Goal: Task Accomplishment & Management: Use online tool/utility

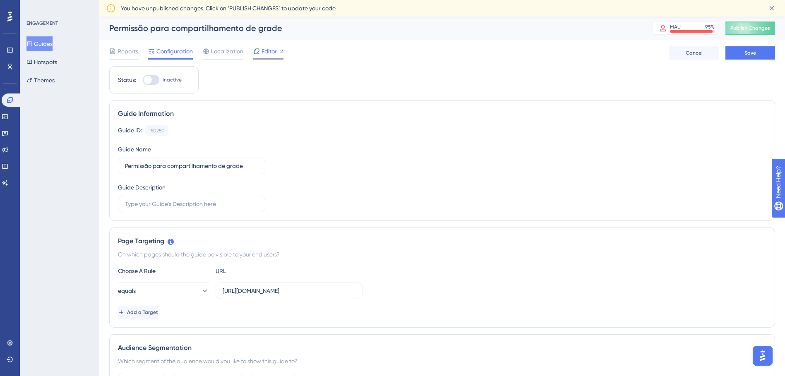
click at [271, 53] on span "Editor" at bounding box center [268, 51] width 15 height 10
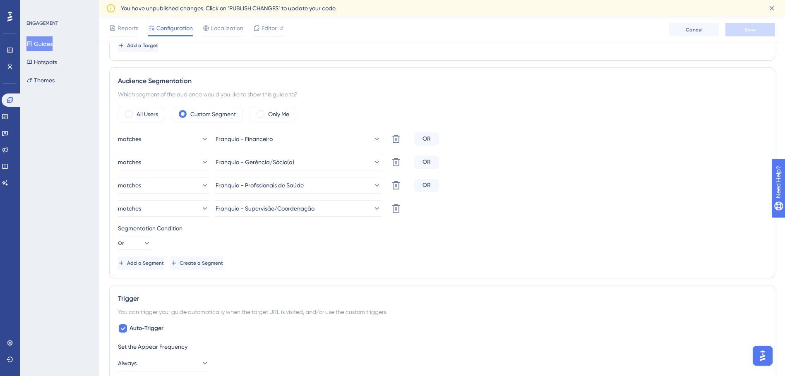
scroll to position [207, 0]
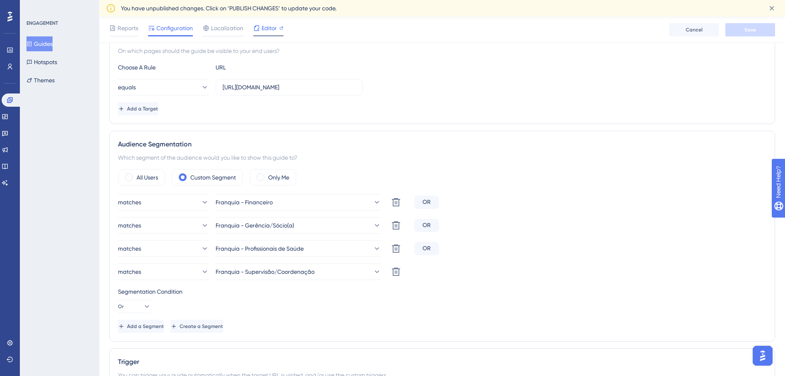
click at [268, 27] on span "Editor" at bounding box center [268, 28] width 15 height 10
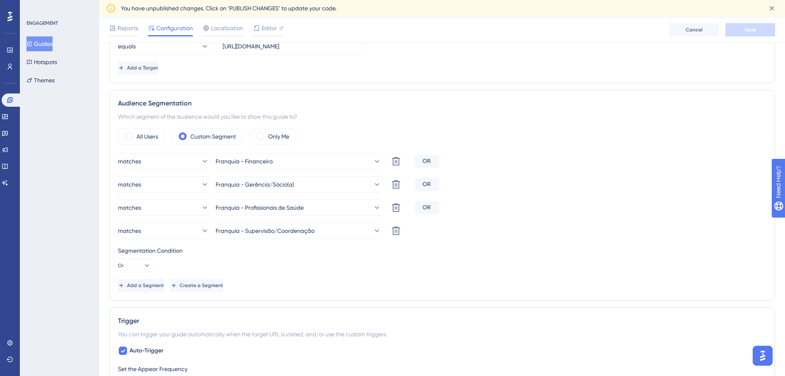
scroll to position [248, 0]
click at [150, 284] on span "Add a Segment" at bounding box center [146, 285] width 37 height 7
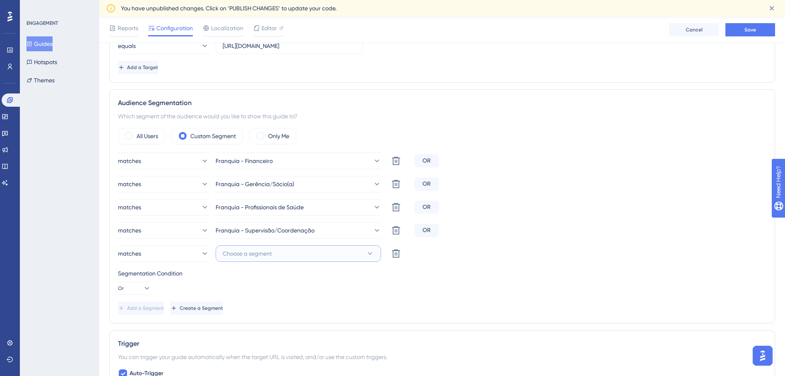
click at [238, 255] on span "Choose a segment" at bounding box center [247, 254] width 49 height 10
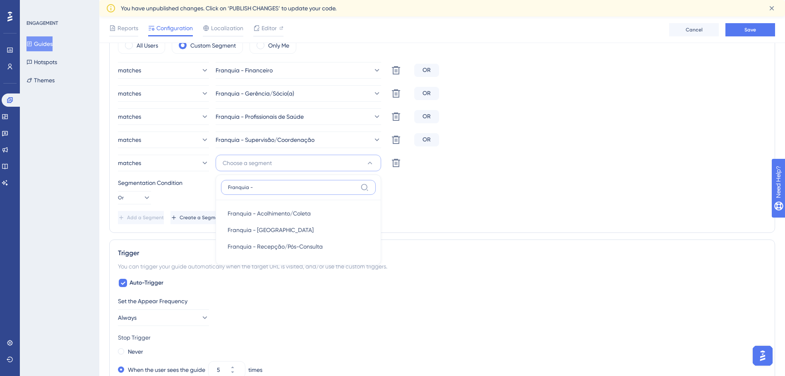
scroll to position [324, 0]
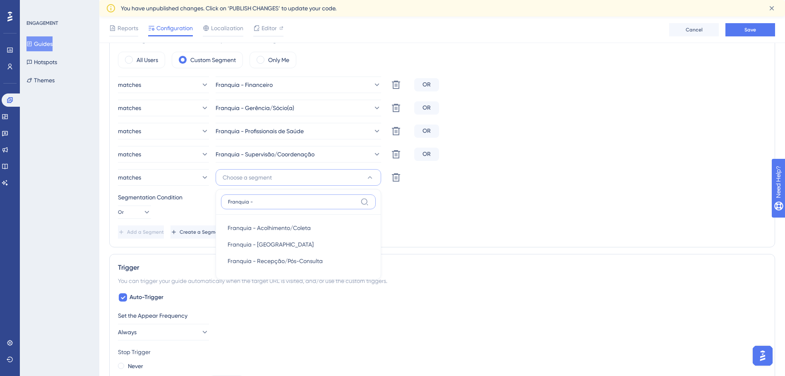
type input "Franquia -"
click at [431, 203] on div "Segmentation Condition Or" at bounding box center [442, 205] width 648 height 26
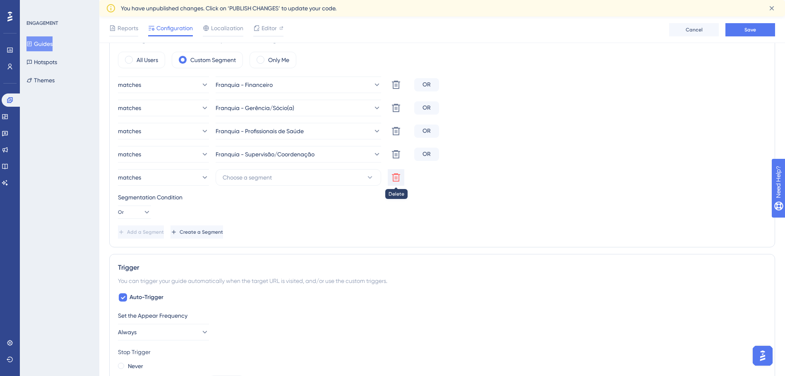
click at [392, 90] on icon at bounding box center [396, 85] width 10 height 10
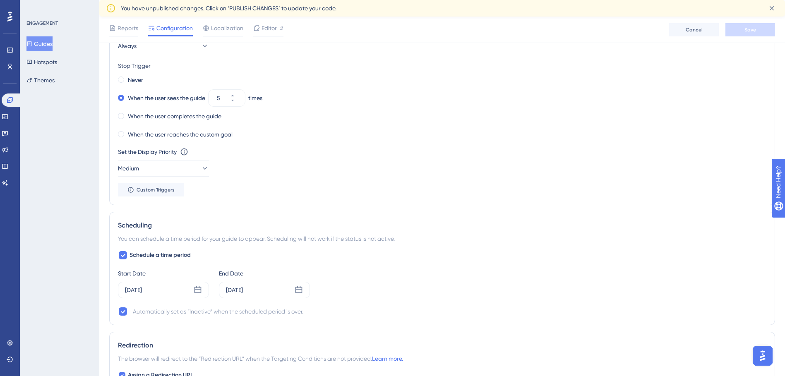
scroll to position [703, 0]
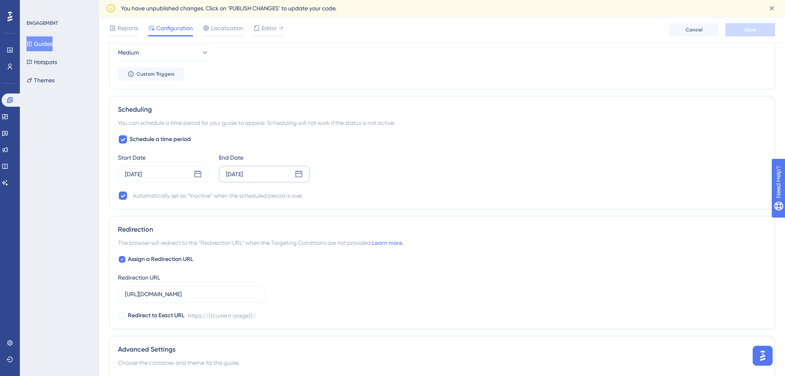
click at [302, 171] on icon at bounding box center [298, 174] width 8 height 8
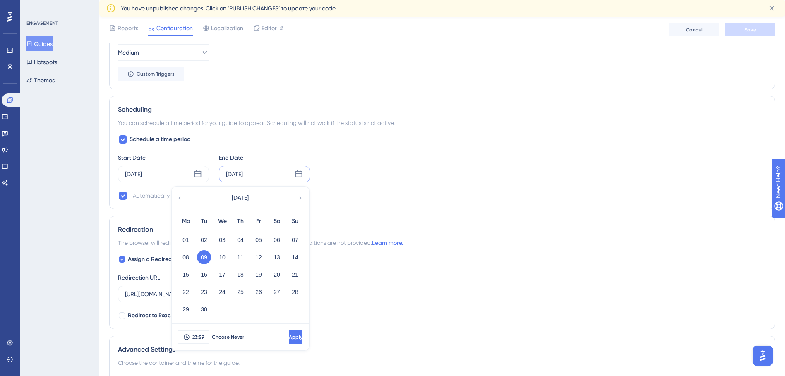
click at [178, 196] on icon at bounding box center [180, 197] width 6 height 7
click at [202, 309] on button "26" at bounding box center [204, 309] width 14 height 14
click at [275, 293] on button "23" at bounding box center [277, 292] width 14 height 14
click at [287, 333] on button "Apply" at bounding box center [294, 336] width 15 height 13
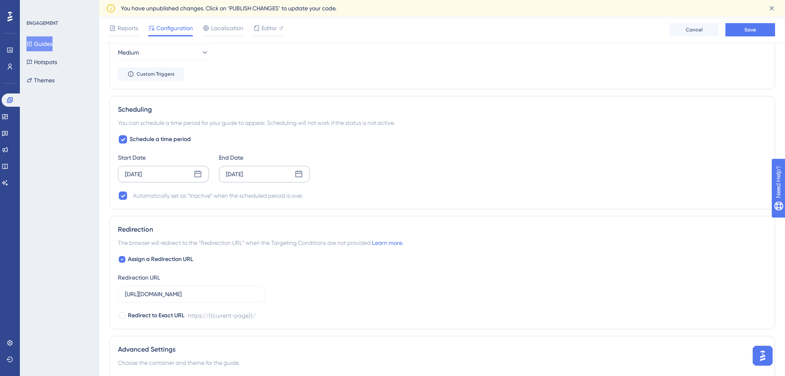
click at [194, 171] on icon at bounding box center [198, 174] width 8 height 8
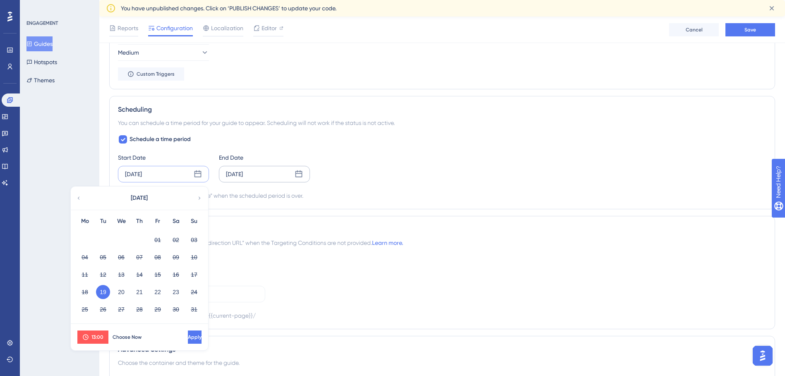
drag, startPoint x: 309, startPoint y: 169, endPoint x: 304, endPoint y: 169, distance: 5.4
click at [306, 169] on div "[DATE]" at bounding box center [264, 174] width 91 height 17
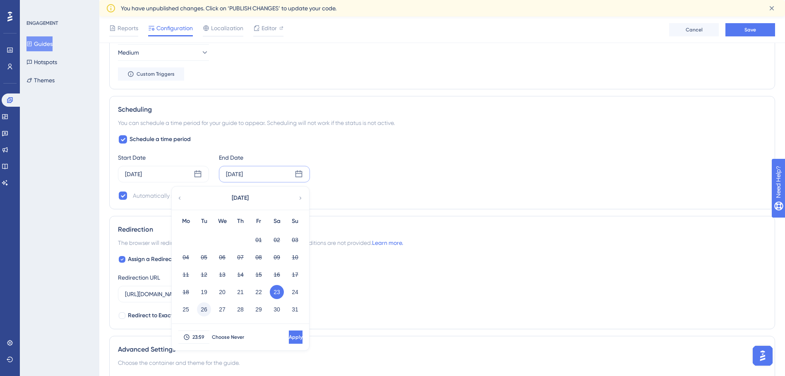
click at [201, 311] on button "26" at bounding box center [204, 309] width 14 height 14
click at [287, 333] on button "Apply" at bounding box center [294, 336] width 15 height 13
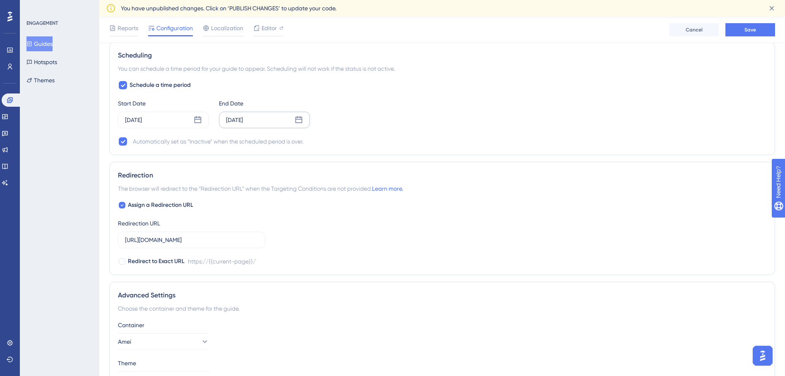
scroll to position [811, 0]
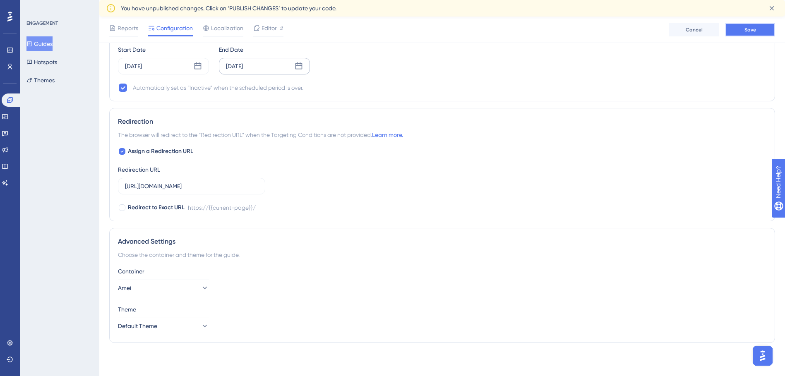
click at [751, 31] on span "Save" at bounding box center [750, 29] width 12 height 7
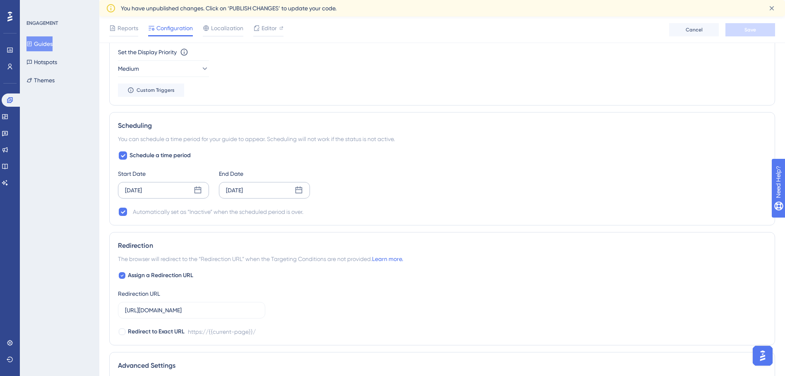
click at [199, 193] on icon at bounding box center [197, 190] width 7 height 7
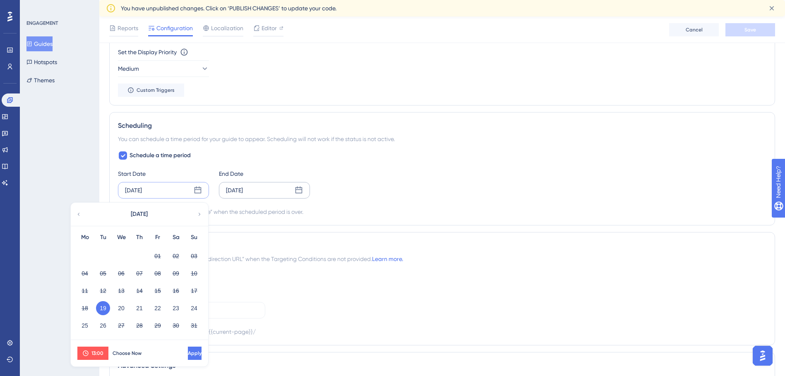
click at [96, 350] on span "13:00" at bounding box center [97, 353] width 12 height 7
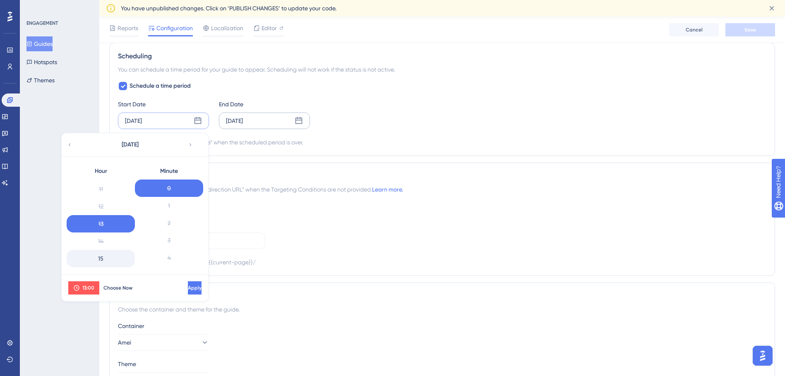
scroll to position [273, 0]
click at [108, 214] on div "17" at bounding box center [101, 210] width 68 height 17
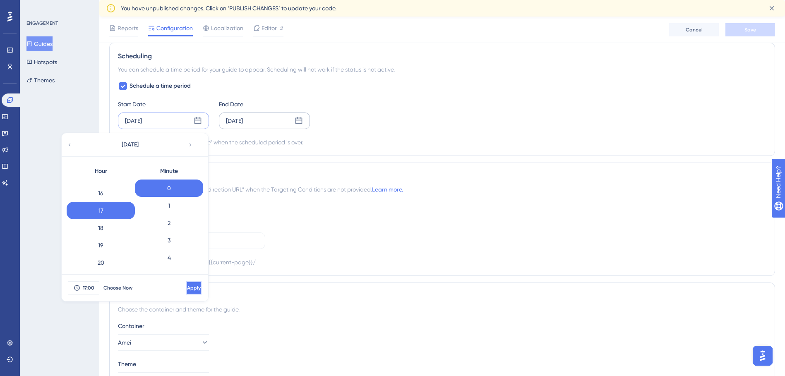
click at [186, 284] on button "Apply" at bounding box center [193, 287] width 15 height 13
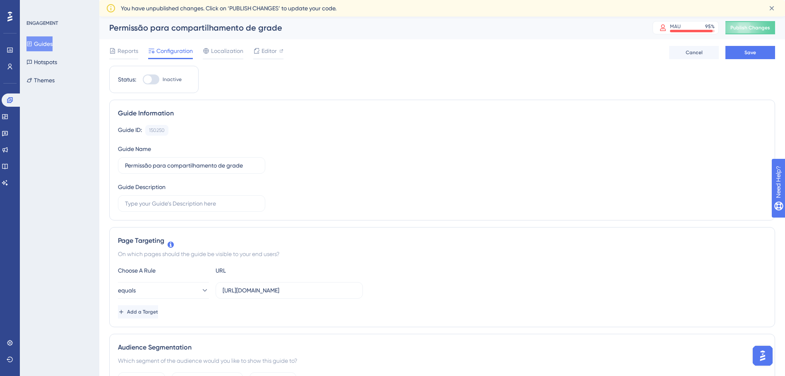
scroll to position [0, 0]
click at [741, 58] on button "Save" at bounding box center [750, 52] width 50 height 13
click at [272, 32] on div "Permissão para compartilhamento de grade" at bounding box center [370, 28] width 522 height 12
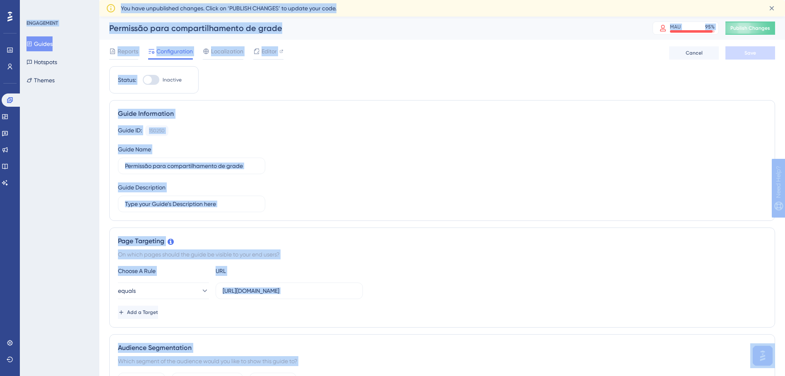
click at [277, 31] on div "Permissão para compartilhamento de grade" at bounding box center [370, 28] width 522 height 12
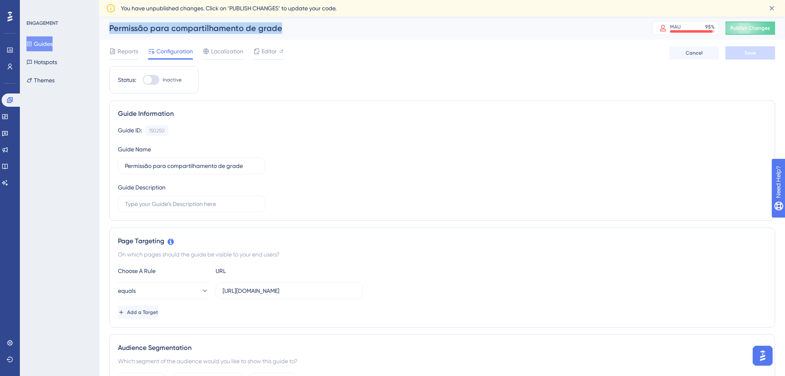
drag, startPoint x: 278, startPoint y: 31, endPoint x: 126, endPoint y: 32, distance: 151.8
click at [126, 32] on div "Permissão para compartilhamento de grade" at bounding box center [370, 28] width 522 height 12
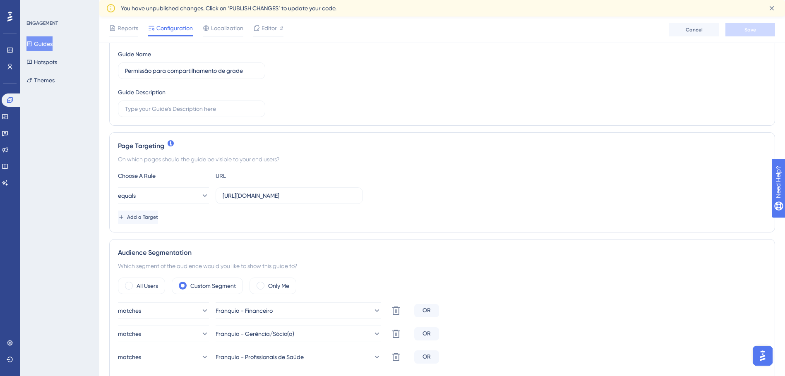
scroll to position [124, 0]
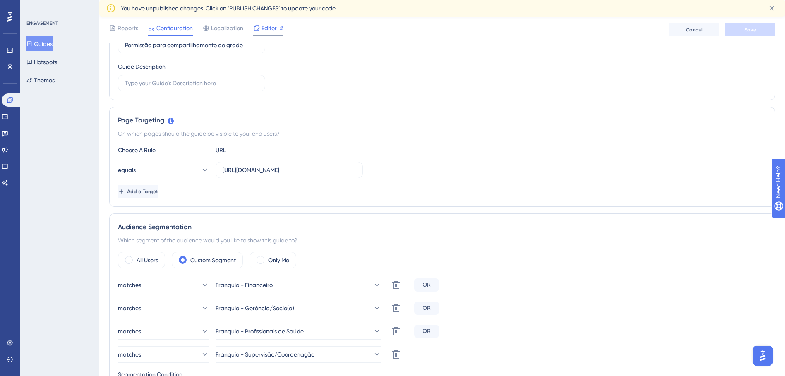
click at [272, 25] on span "Editor" at bounding box center [268, 28] width 15 height 10
